Goal: Task Accomplishment & Management: Manage account settings

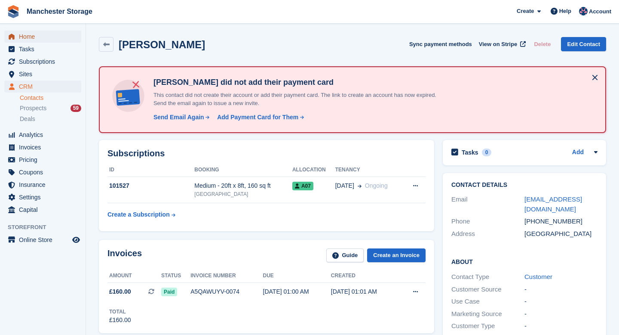
click at [30, 40] on span "Home" at bounding box center [45, 37] width 52 height 12
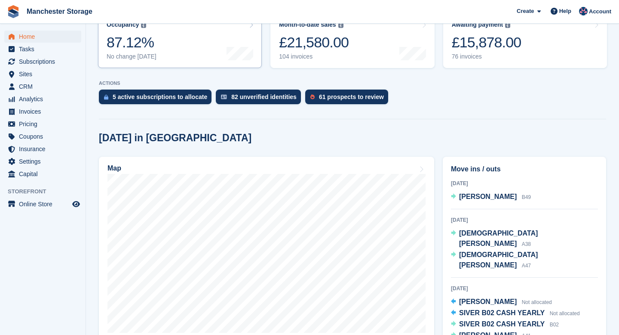
scroll to position [126, 0]
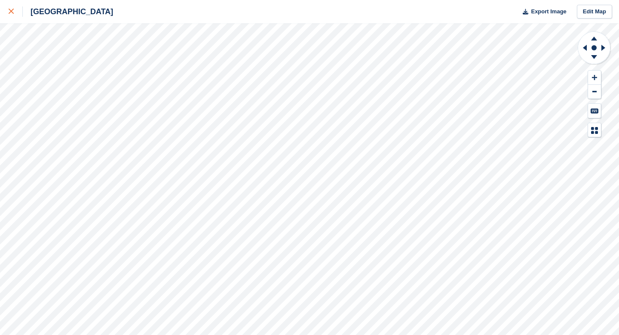
click at [10, 20] on link at bounding box center [11, 11] width 23 height 23
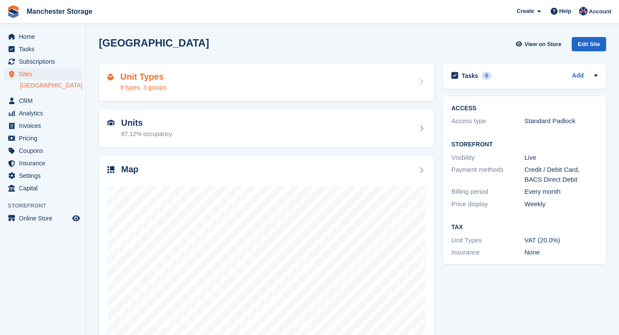
click at [145, 78] on h2 "Unit Types" at bounding box center [143, 77] width 46 height 10
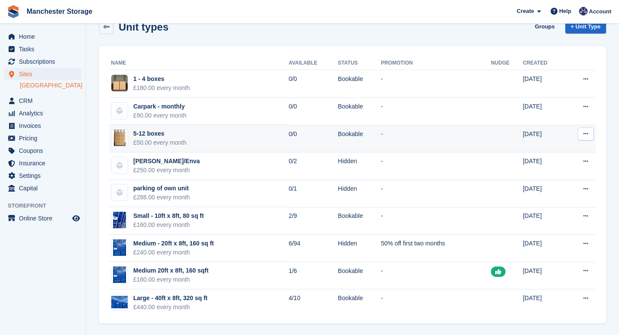
scroll to position [18, 0]
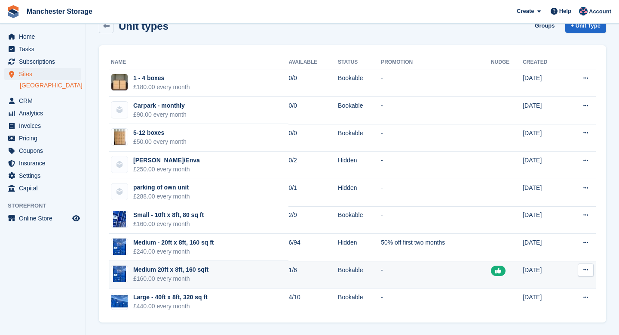
click at [589, 271] on button at bounding box center [586, 269] width 16 height 13
click at [568, 283] on p "Edit unit type" at bounding box center [552, 286] width 75 height 11
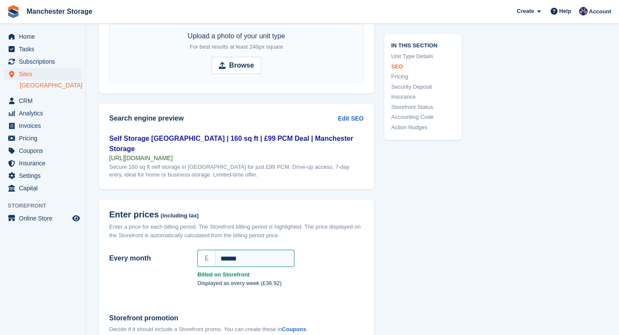
scroll to position [661, 0]
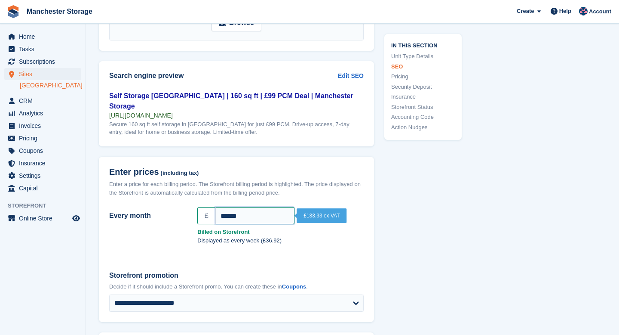
click at [228, 207] on input "******" at bounding box center [255, 215] width 79 height 17
type input "******"
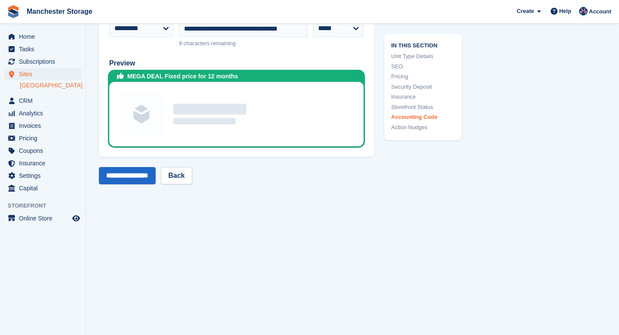
scroll to position [1680, 0]
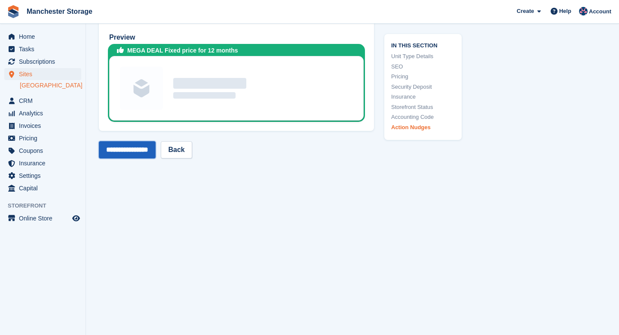
click at [137, 145] on input "**********" at bounding box center [127, 149] width 57 height 17
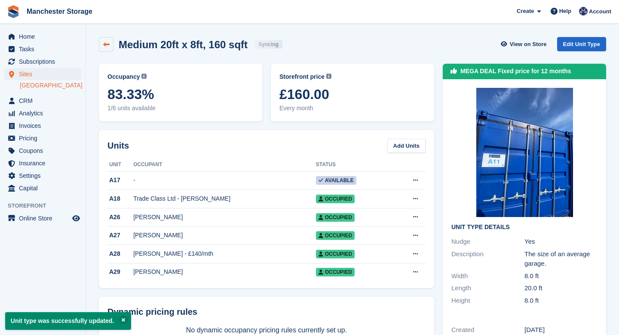
click at [105, 49] on link at bounding box center [106, 44] width 15 height 15
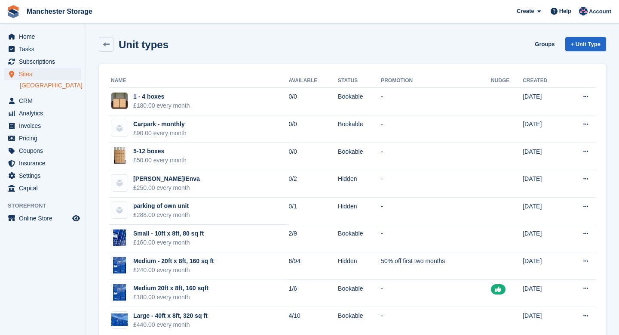
click at [48, 84] on link "[GEOGRAPHIC_DATA]" at bounding box center [51, 85] width 62 height 8
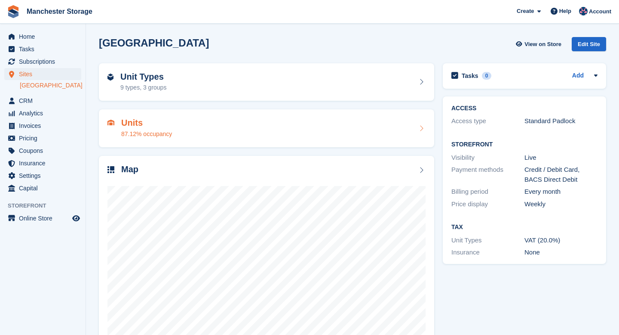
click at [138, 129] on div "87.12% occupancy" at bounding box center [146, 133] width 51 height 9
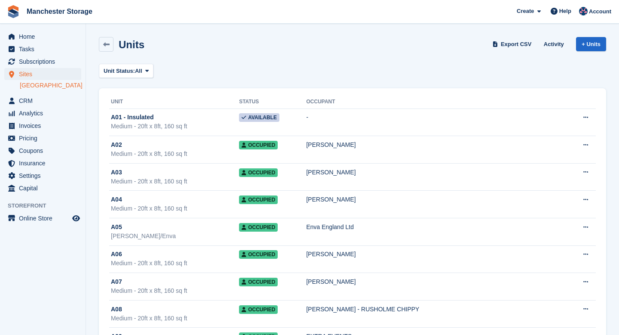
click at [37, 83] on link "[GEOGRAPHIC_DATA]" at bounding box center [51, 85] width 62 height 8
click at [45, 84] on link "[GEOGRAPHIC_DATA]" at bounding box center [51, 85] width 62 height 8
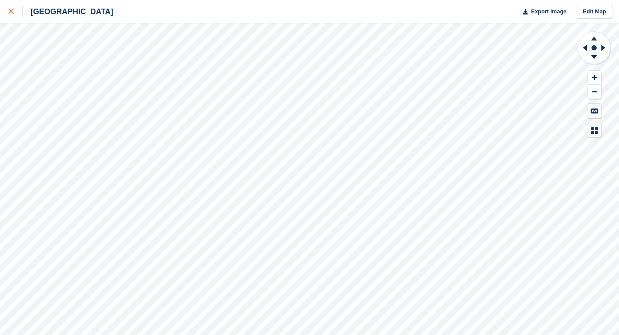
click at [13, 17] on link at bounding box center [11, 11] width 23 height 23
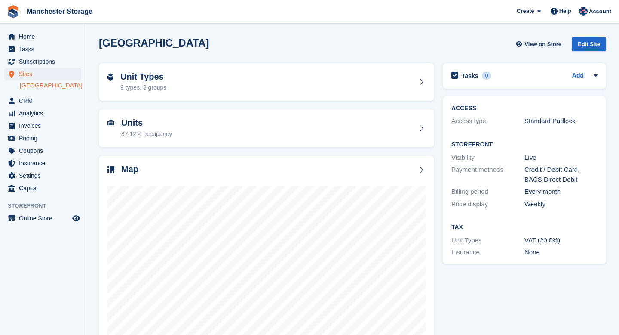
click at [129, 77] on h2 "Unit Types" at bounding box center [143, 77] width 46 height 10
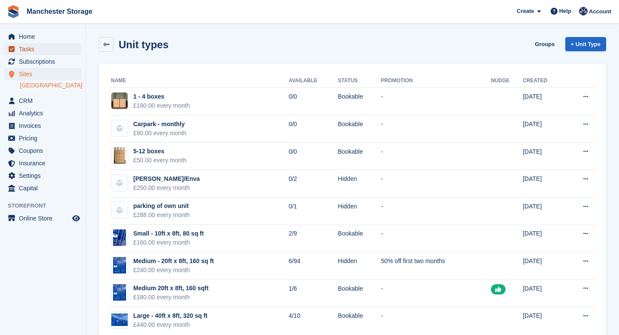
click at [40, 43] on span "Tasks" at bounding box center [45, 49] width 52 height 12
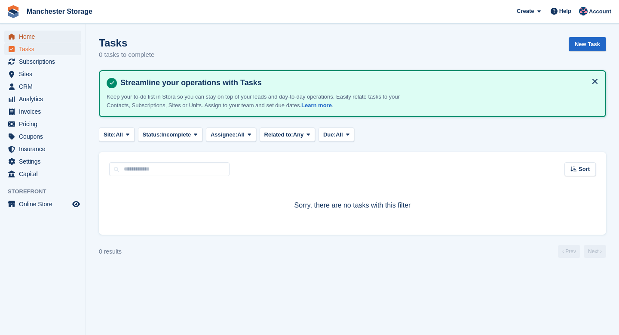
click at [38, 38] on span "Home" at bounding box center [45, 37] width 52 height 12
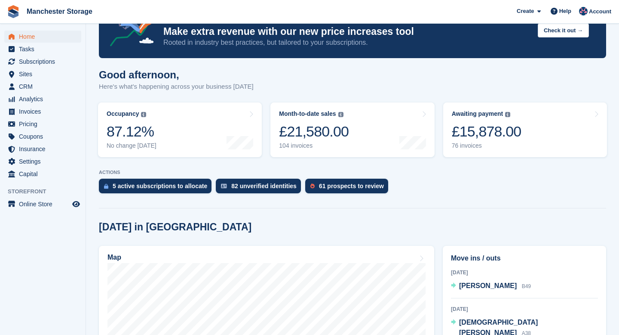
scroll to position [47, 0]
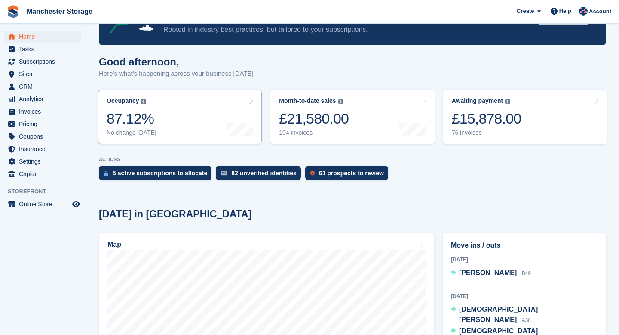
click at [162, 106] on link "Occupancy The percentage of all currently allocated units in terms of area. Inc…" at bounding box center [180, 116] width 164 height 55
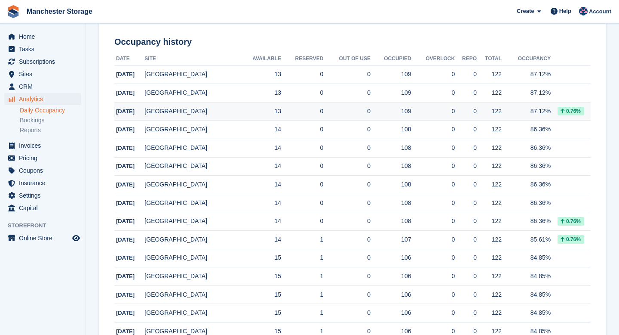
scroll to position [125, 0]
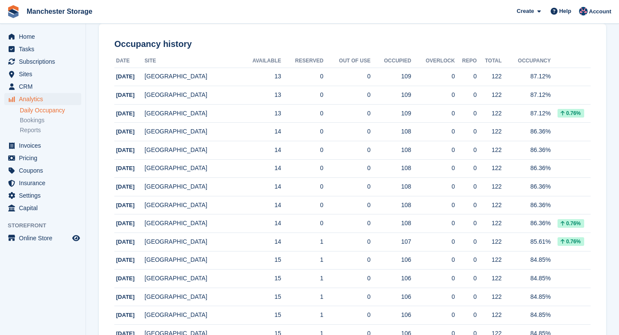
click at [39, 109] on link "Daily Occupancy" at bounding box center [51, 110] width 62 height 8
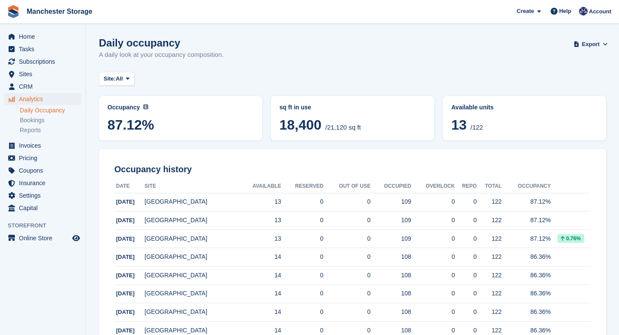
scroll to position [3, 0]
